Goal: Navigation & Orientation: Find specific page/section

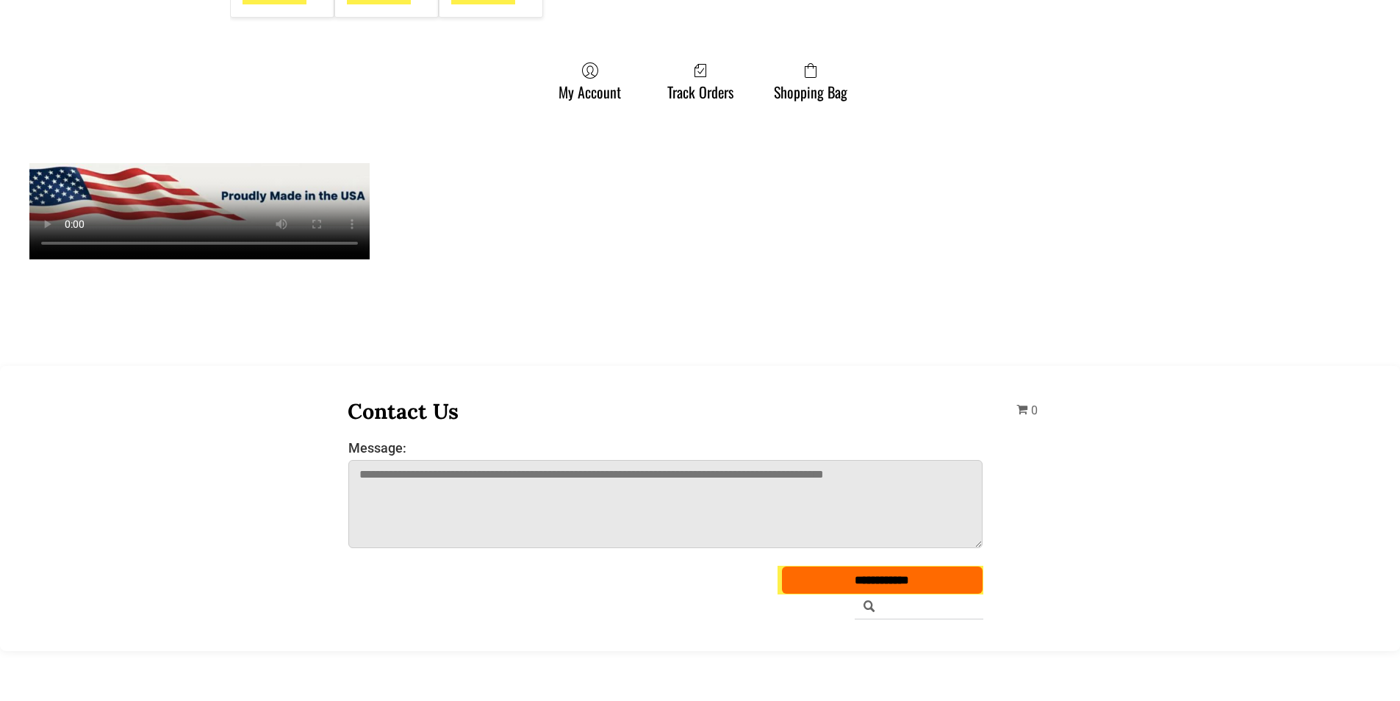
scroll to position [4188, 0]
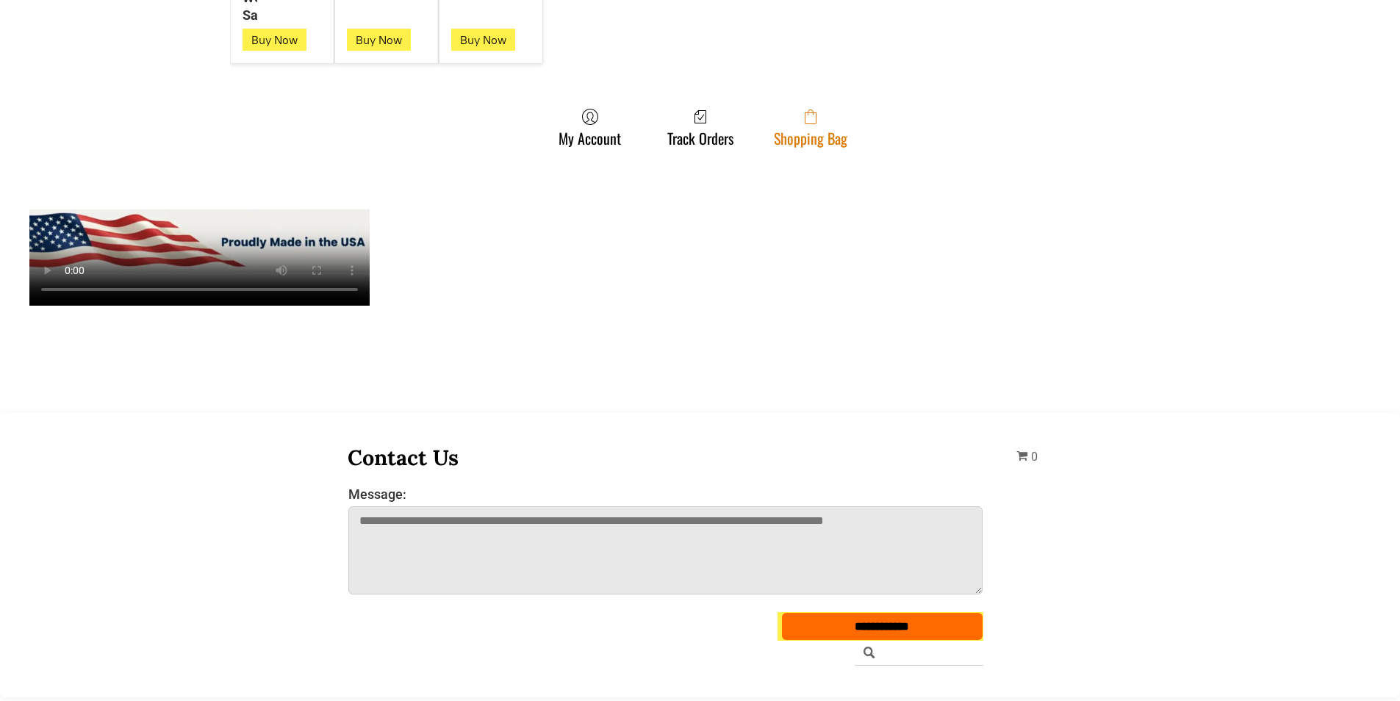
click at [801, 121] on span at bounding box center [810, 117] width 73 height 18
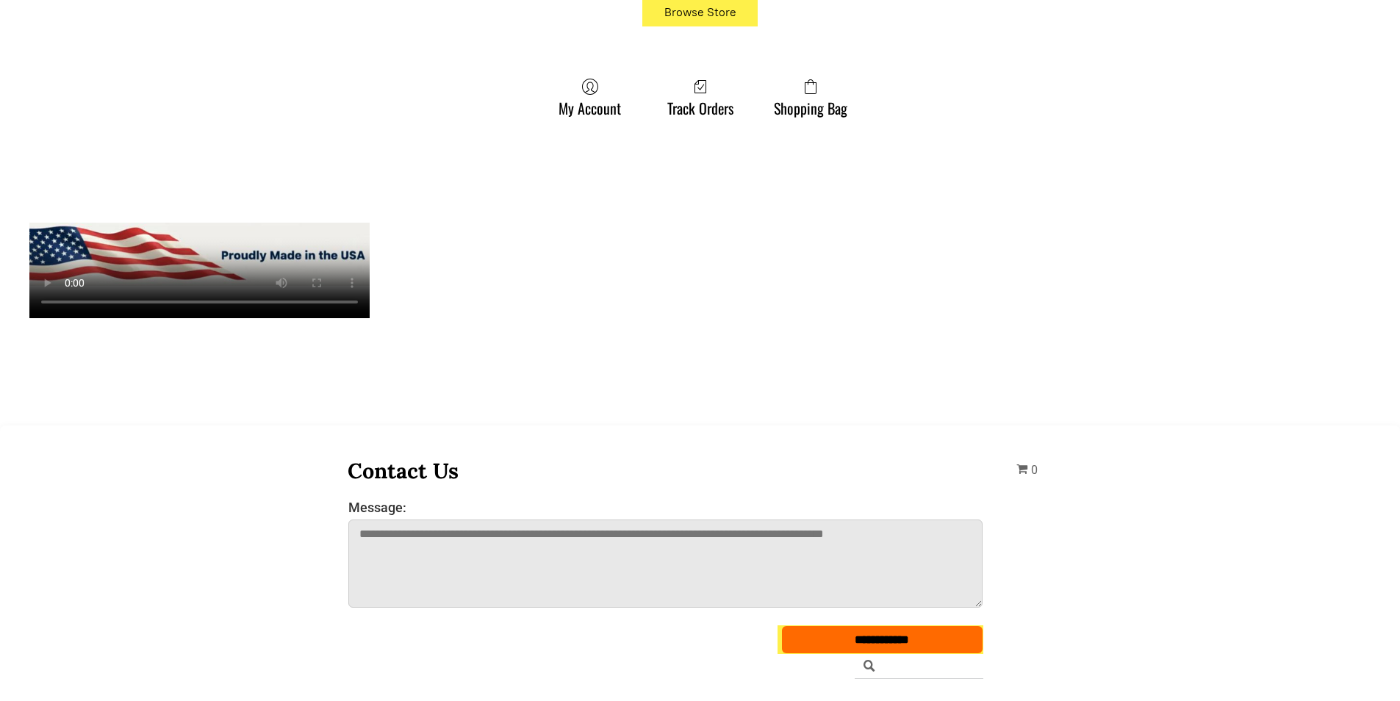
scroll to position [588, 0]
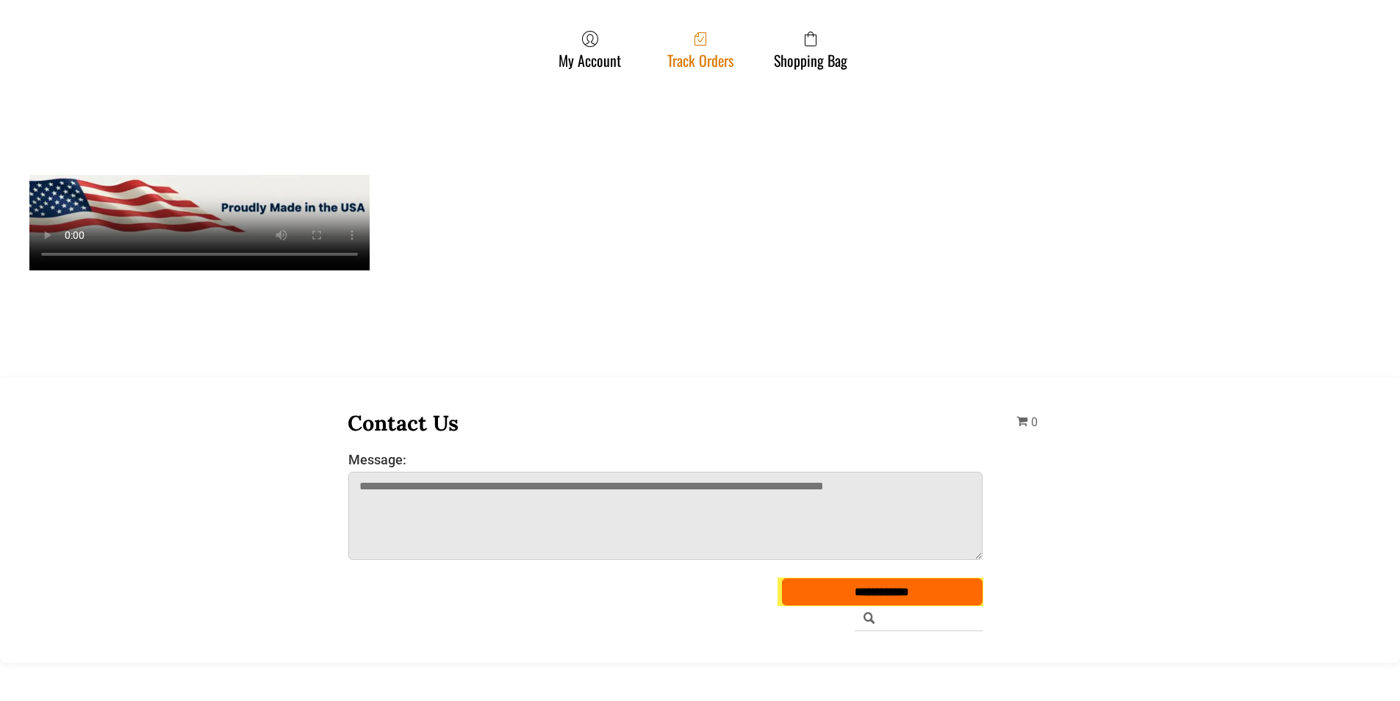
click at [705, 41] on icon at bounding box center [700, 38] width 12 height 13
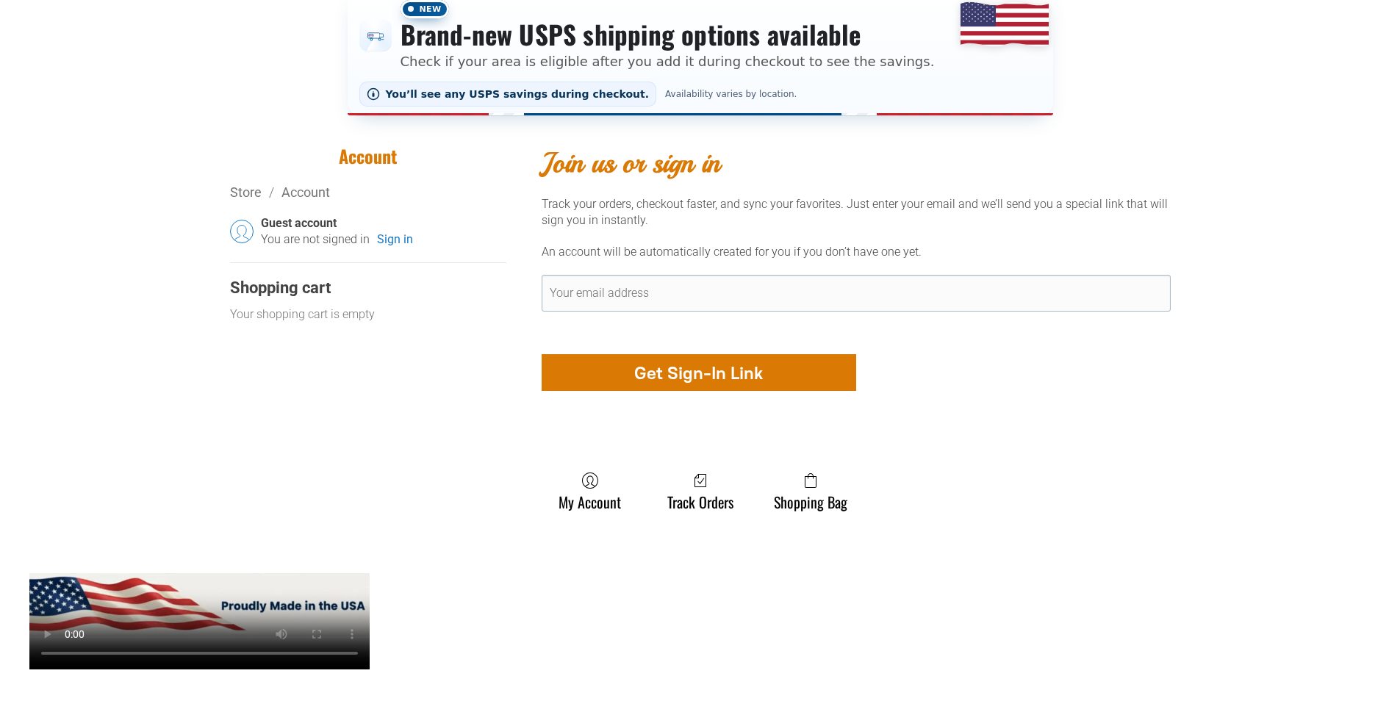
scroll to position [294, 0]
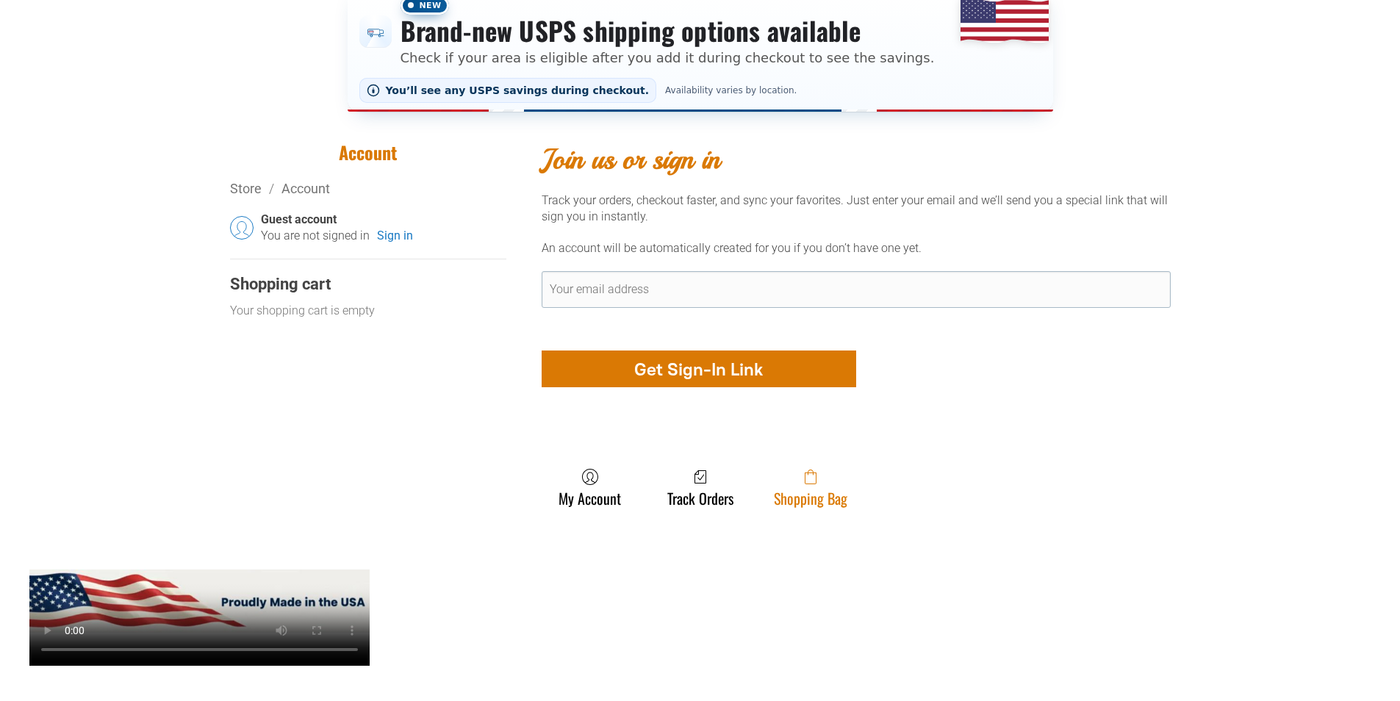
click at [814, 507] on link "Shopping Bag" at bounding box center [810, 487] width 88 height 39
